Goal: Task Accomplishment & Management: Manage account settings

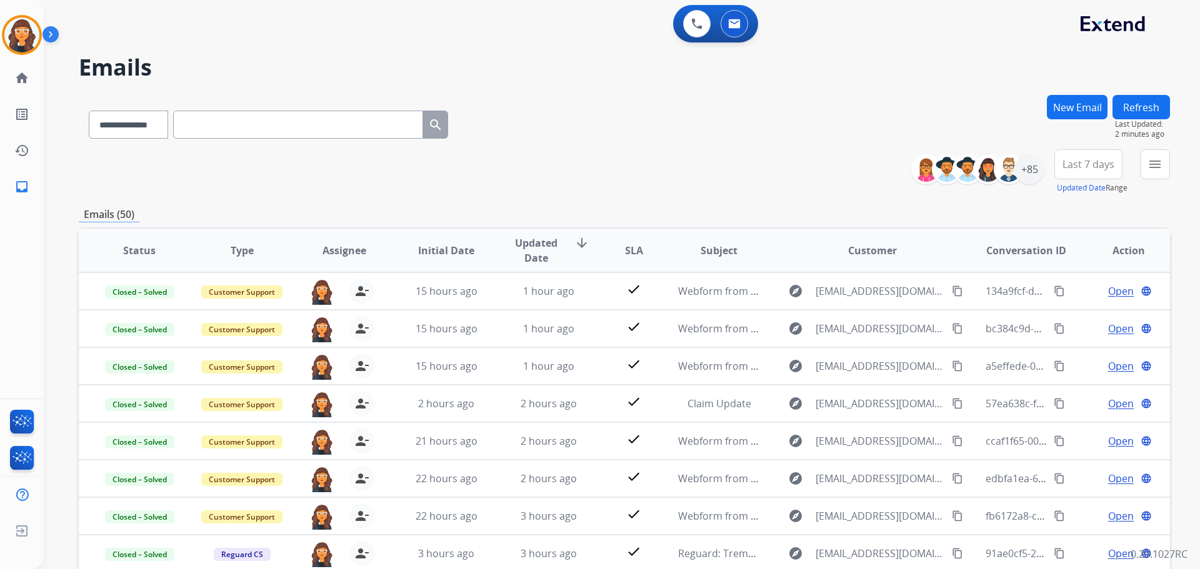
select select "**********"
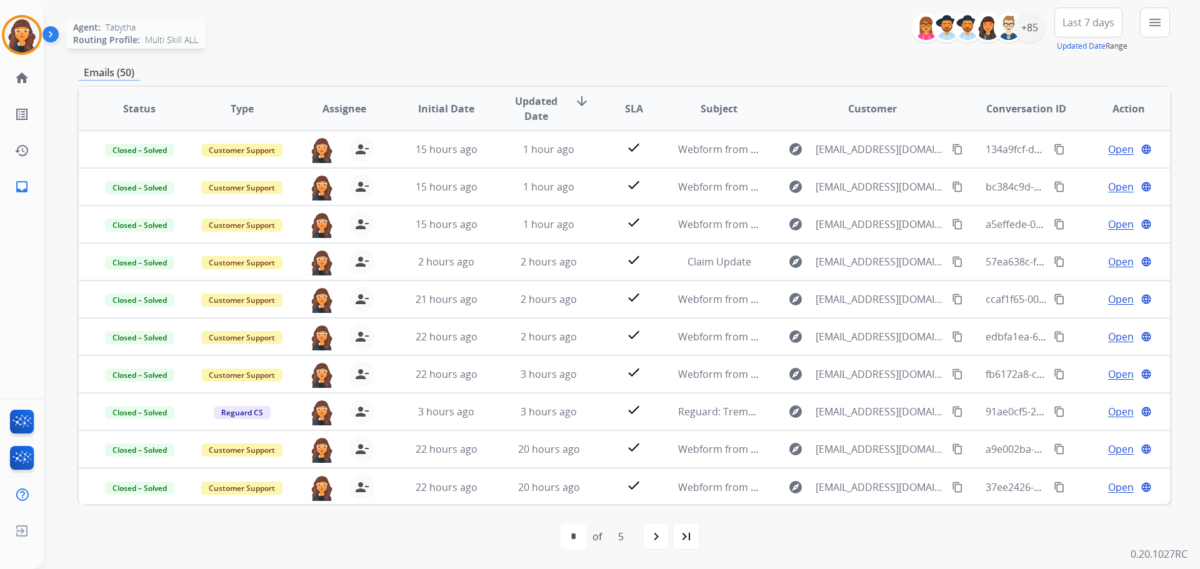
click at [9, 29] on img at bounding box center [21, 35] width 35 height 35
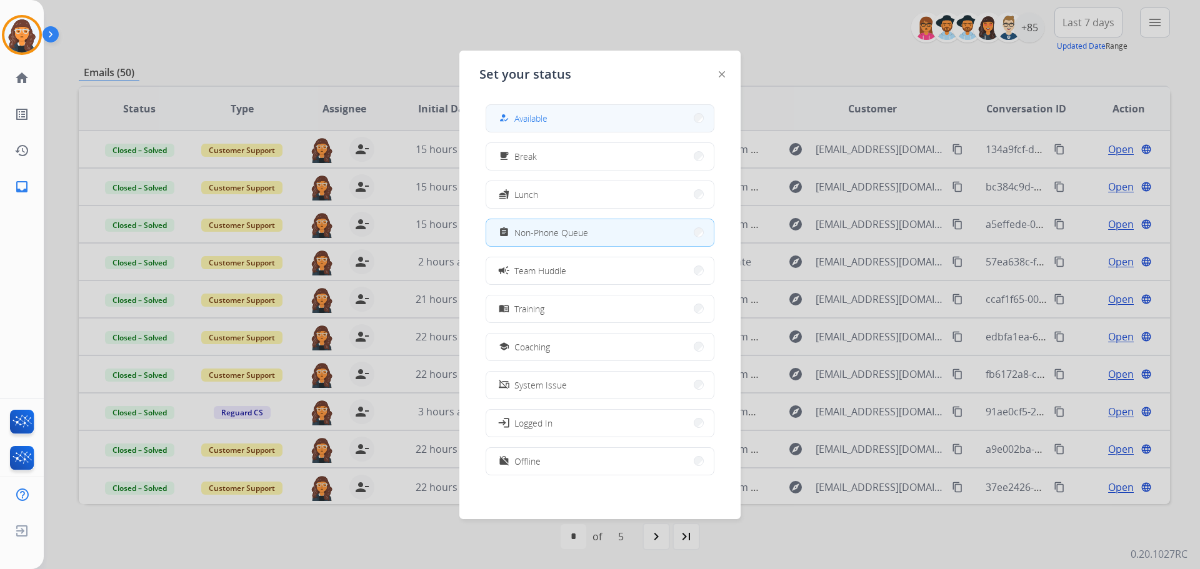
click at [558, 119] on button "how_to_reg Available" at bounding box center [600, 118] width 228 height 27
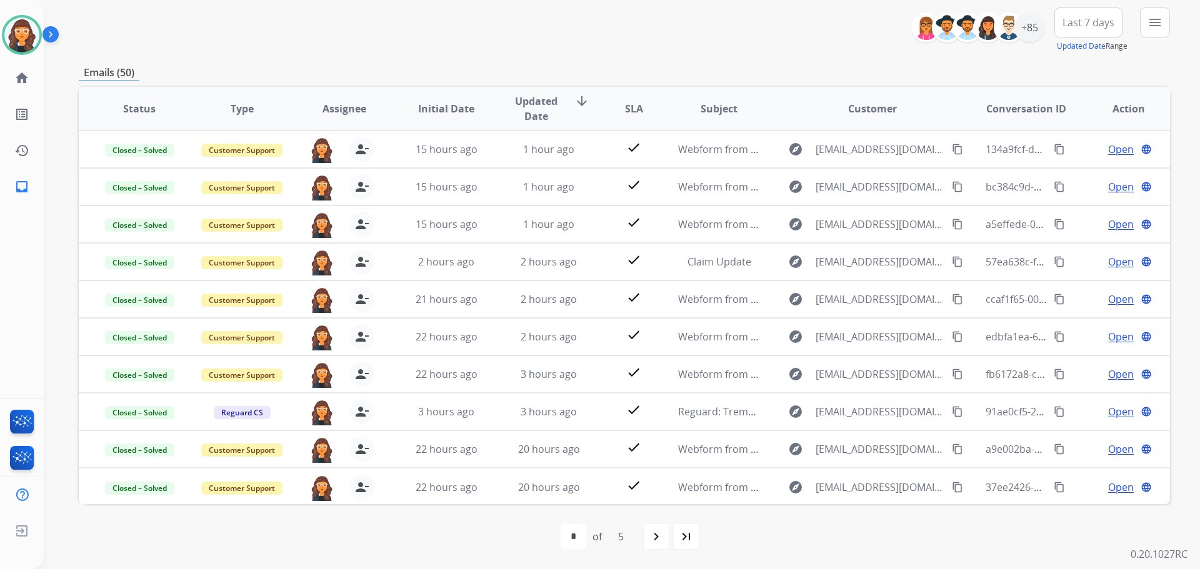
click at [365, 19] on div "**********" at bounding box center [624, 30] width 1091 height 45
click at [651, 537] on mat-icon "navigate_next" at bounding box center [656, 536] width 15 height 15
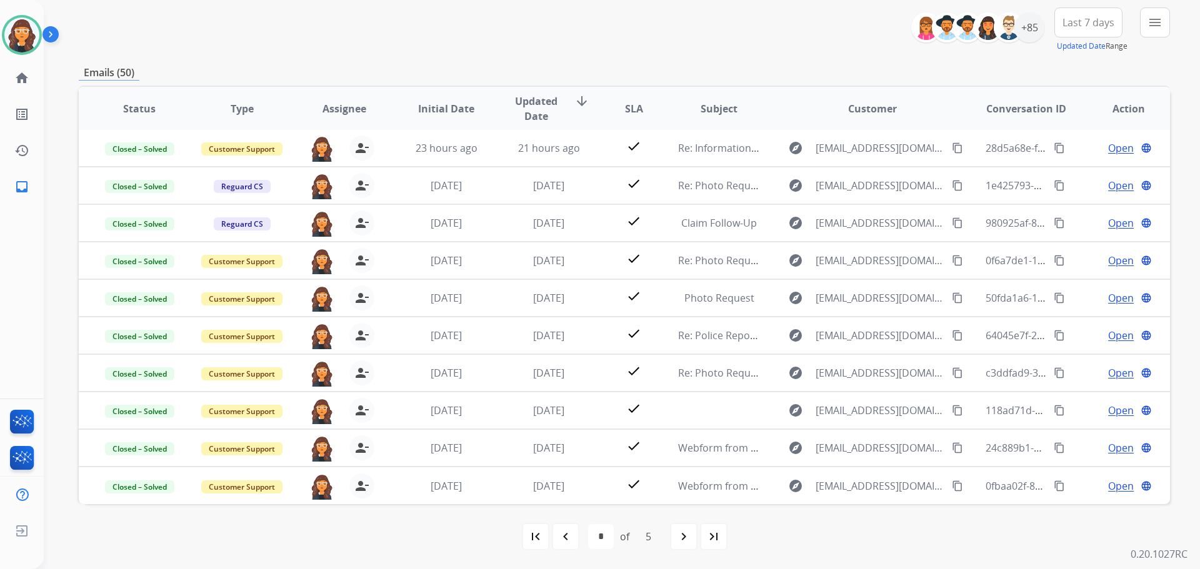
click at [680, 534] on mat-icon "navigate_next" at bounding box center [683, 536] width 15 height 15
click at [693, 538] on div "navigate_next" at bounding box center [684, 537] width 28 height 28
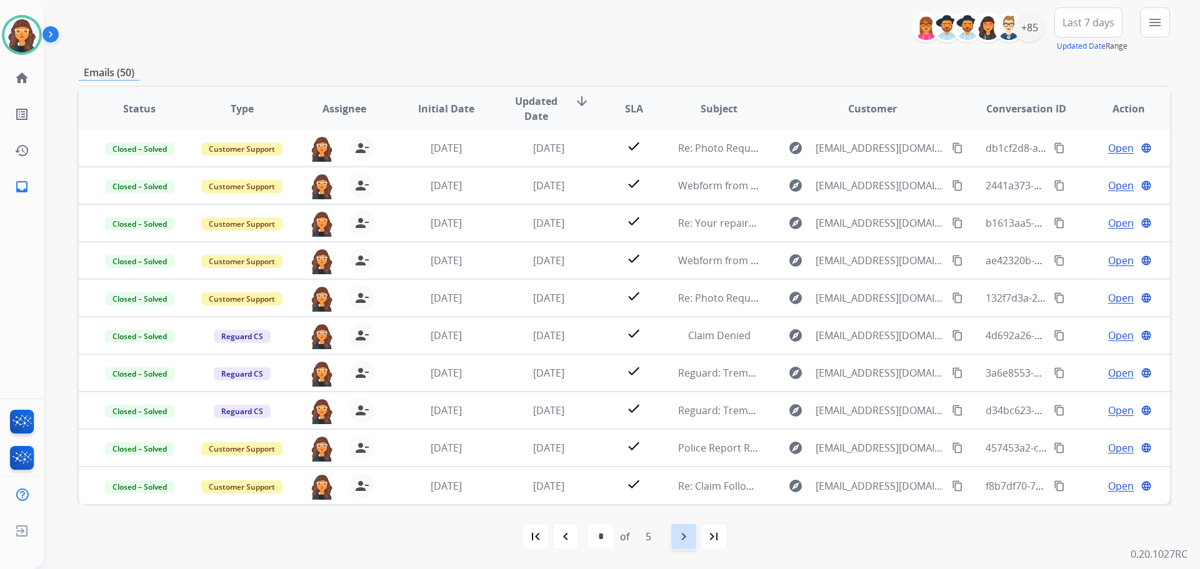
click at [688, 544] on div "navigate_next" at bounding box center [684, 537] width 28 height 28
select select "*"
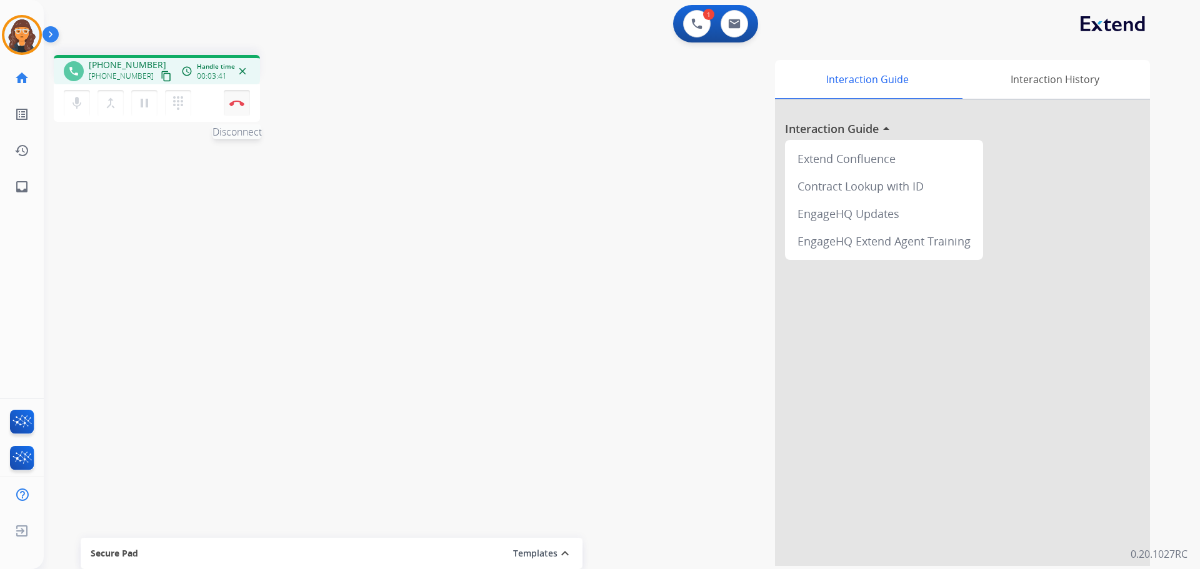
click at [240, 103] on img at bounding box center [236, 103] width 15 height 6
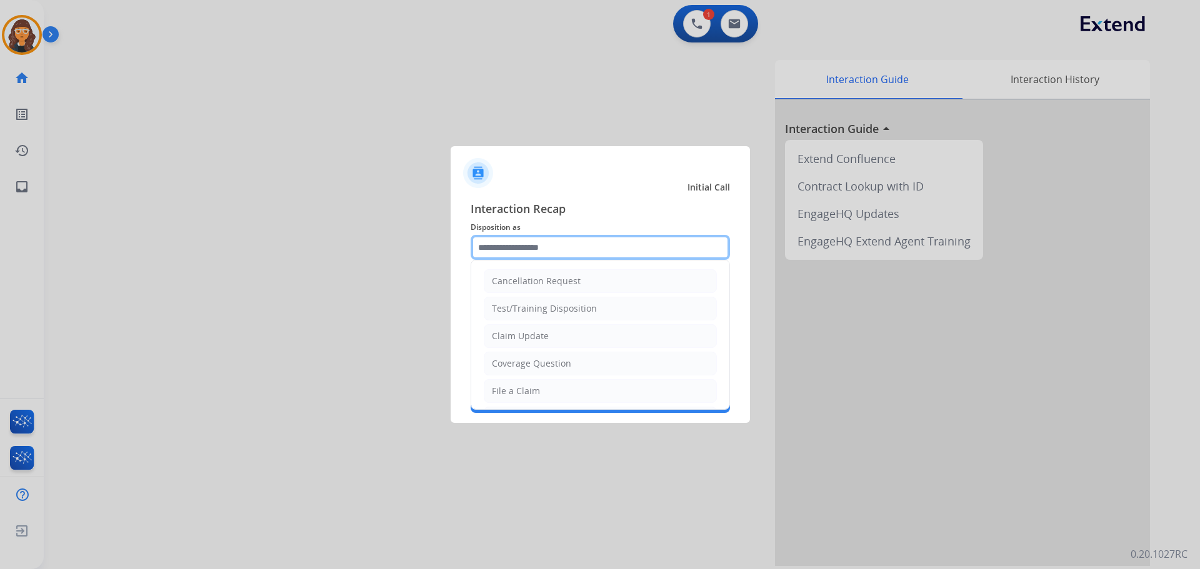
click at [526, 245] on input "text" at bounding box center [600, 247] width 259 height 25
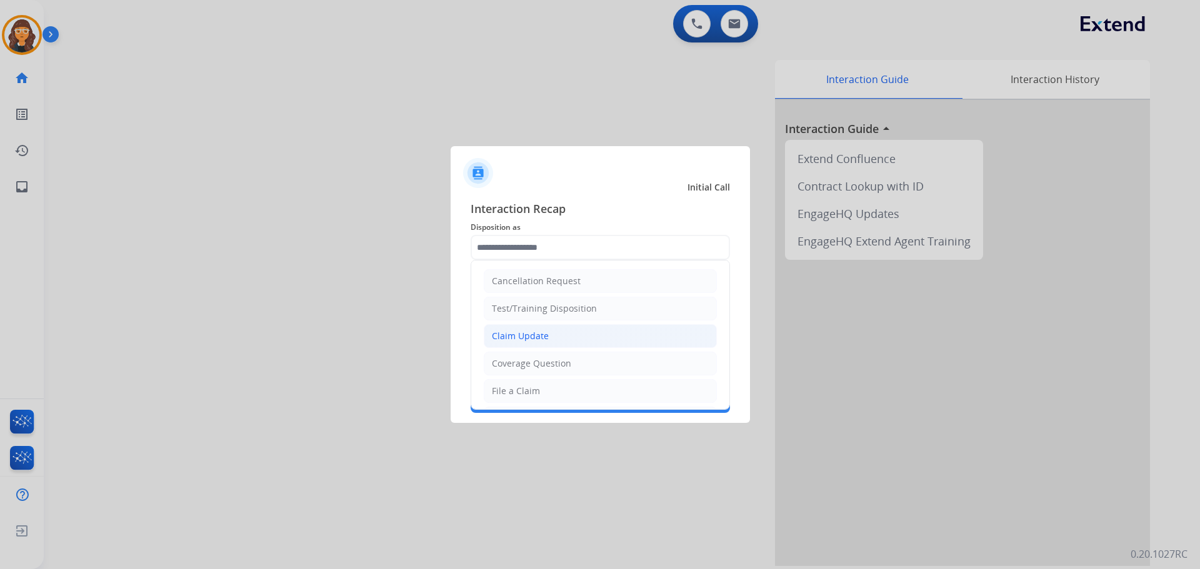
click at [534, 336] on div "Claim Update" at bounding box center [520, 336] width 57 height 13
type input "**********"
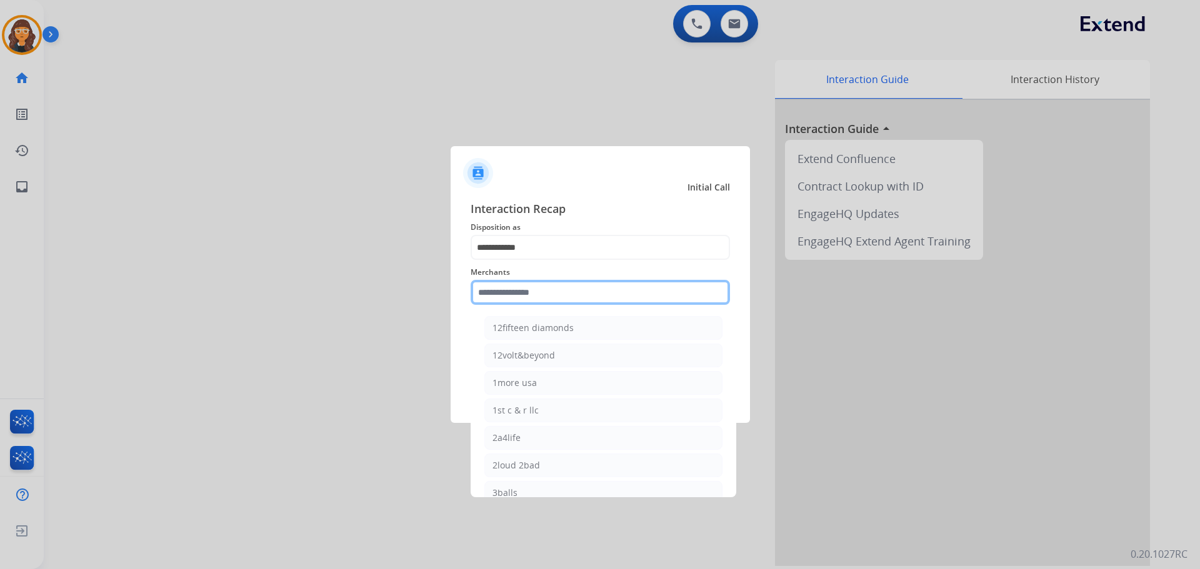
click at [527, 292] on input "text" at bounding box center [600, 292] width 259 height 25
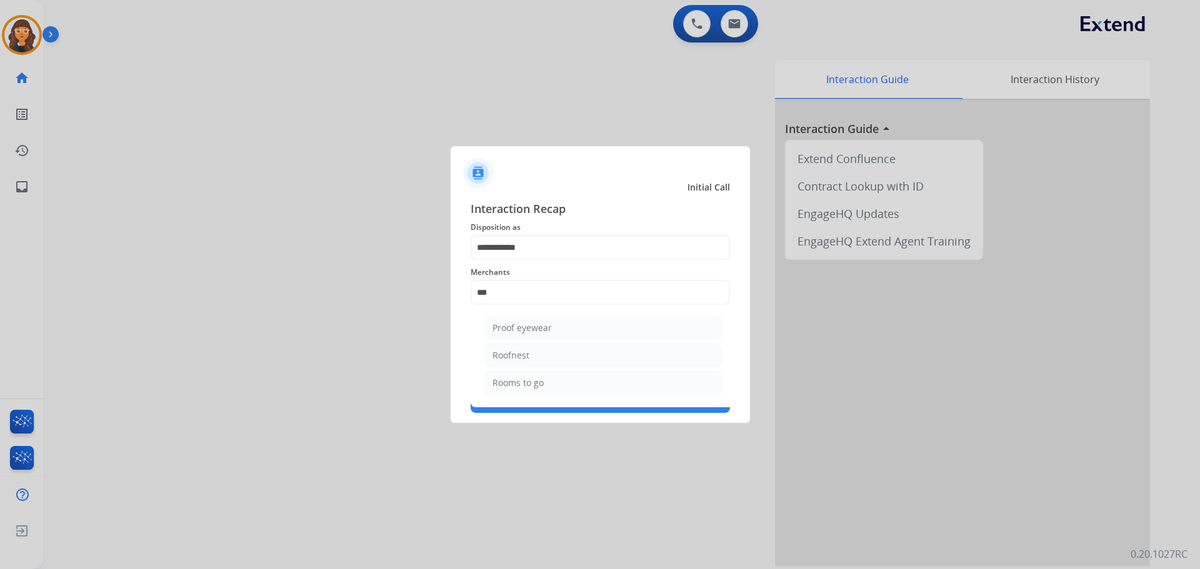
drag, startPoint x: 532, startPoint y: 386, endPoint x: 543, endPoint y: 394, distance: 13.9
click at [538, 394] on li "Rooms to go" at bounding box center [603, 383] width 238 height 24
type input "**********"
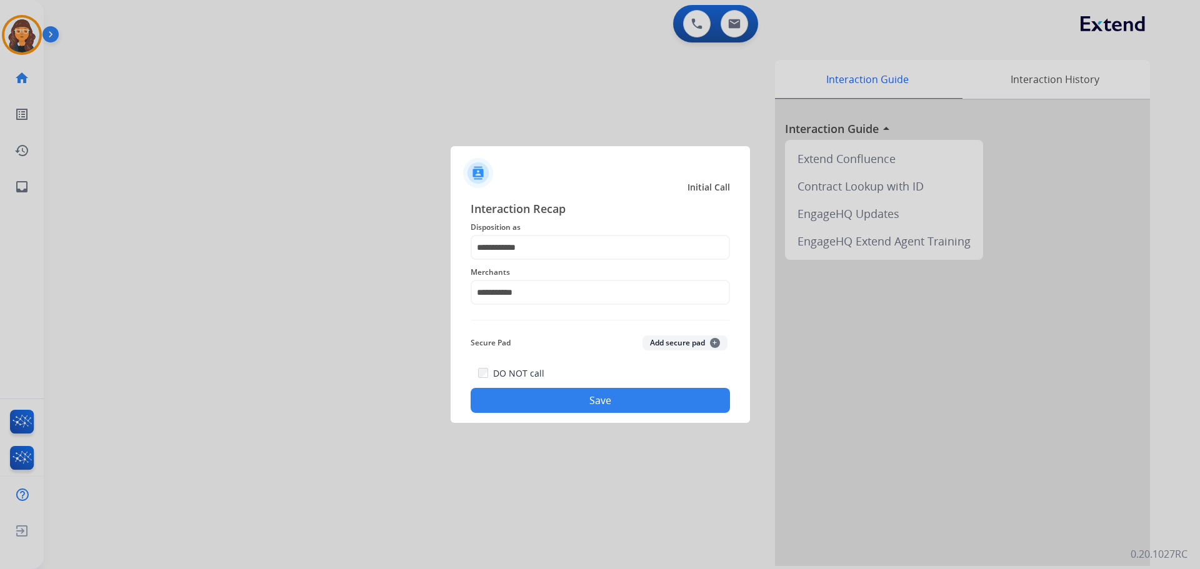
click at [543, 394] on button "Save" at bounding box center [600, 400] width 259 height 25
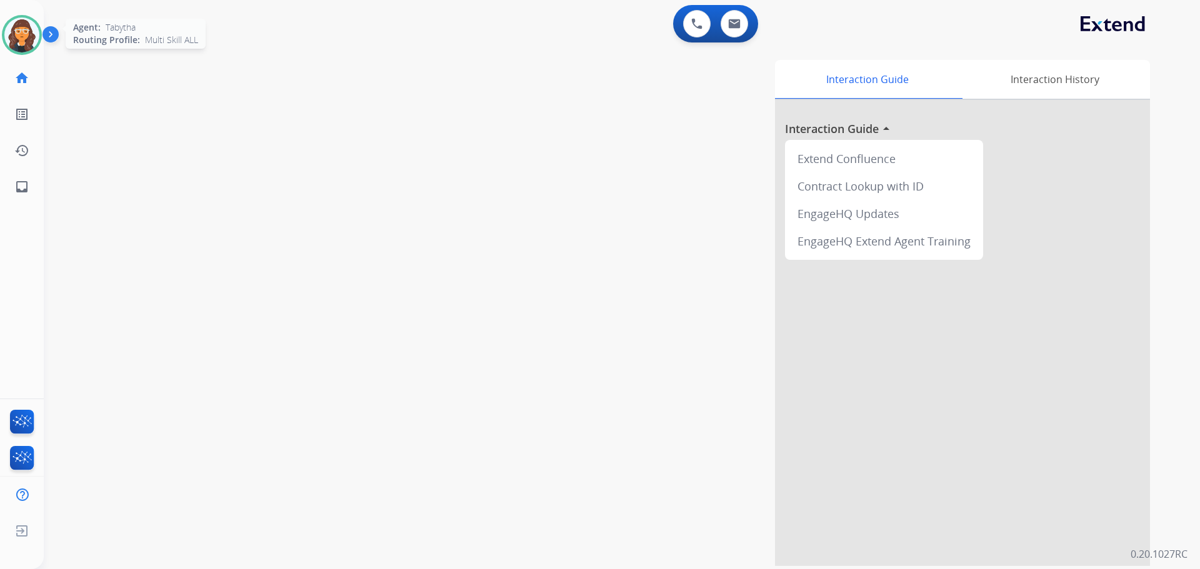
click at [26, 28] on img at bounding box center [21, 35] width 35 height 35
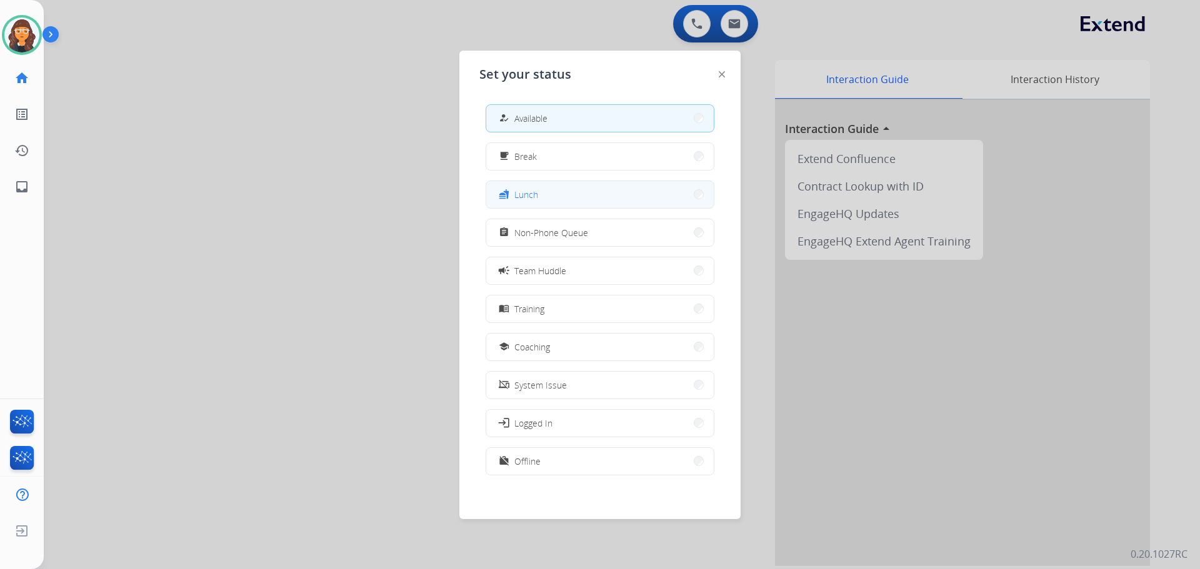
click at [569, 191] on button "fastfood Lunch" at bounding box center [600, 194] width 228 height 27
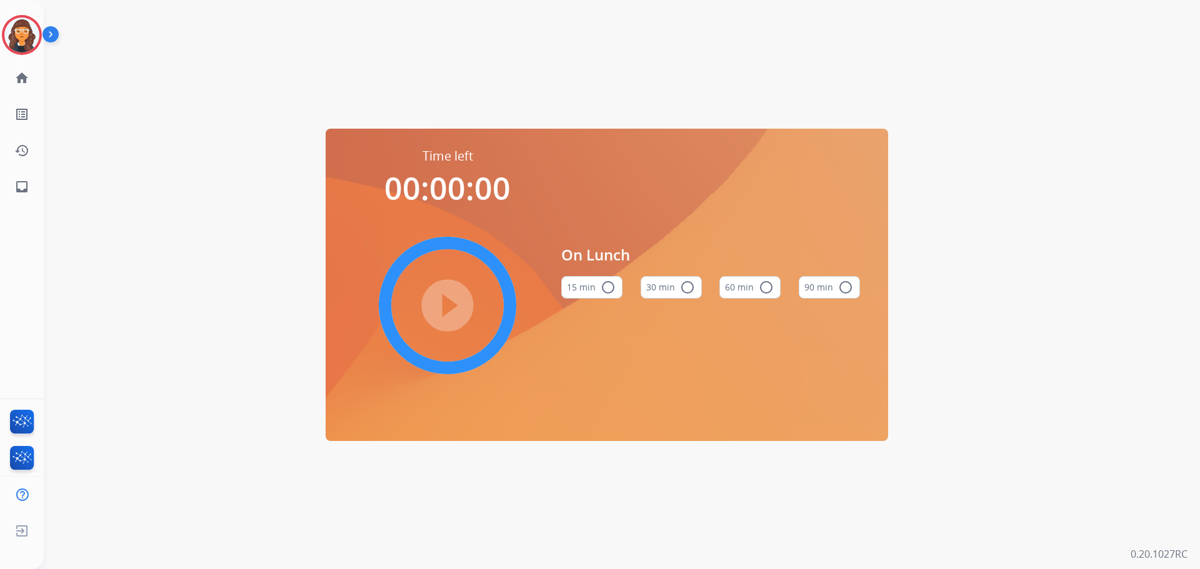
click at [739, 294] on button "60 min radio_button_unchecked" at bounding box center [749, 287] width 61 height 23
click at [447, 311] on mat-icon "play_circle_filled" at bounding box center [447, 305] width 15 height 15
